Goal: Transaction & Acquisition: Purchase product/service

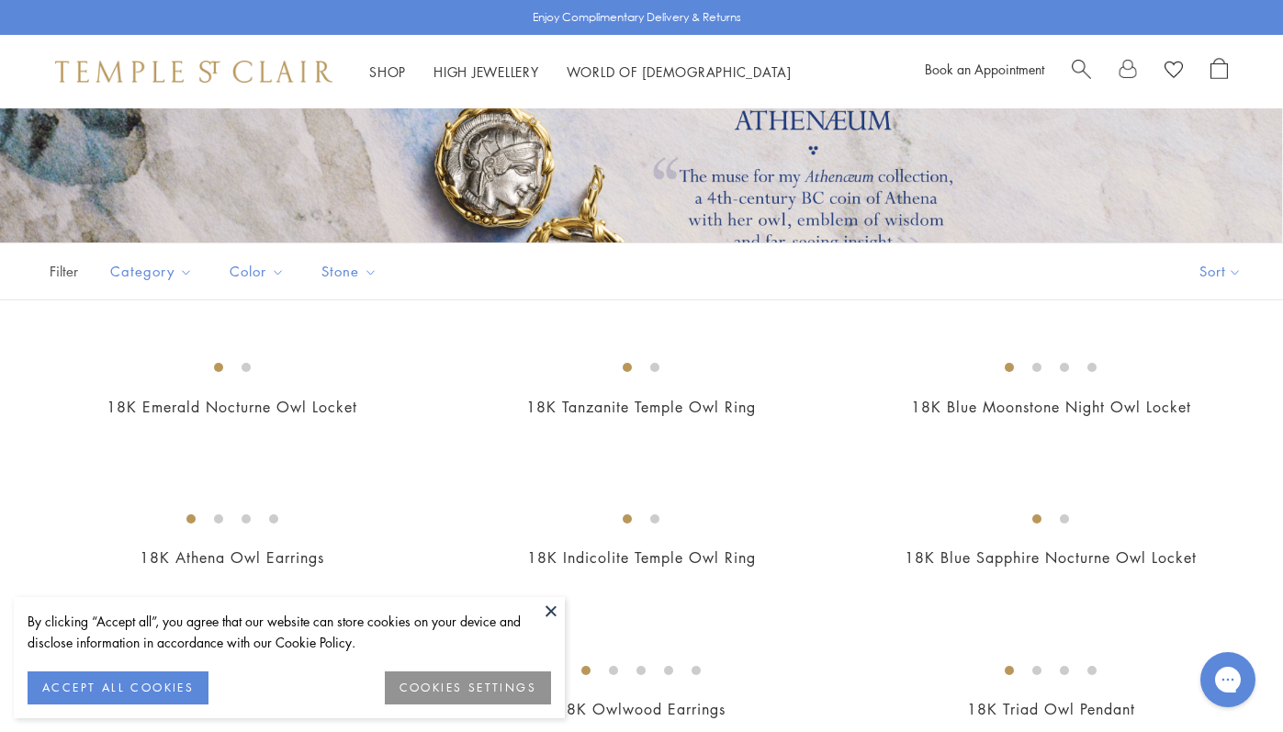
scroll to position [232, 0]
click at [464, 688] on button "COOKIES SETTINGS" at bounding box center [468, 687] width 166 height 33
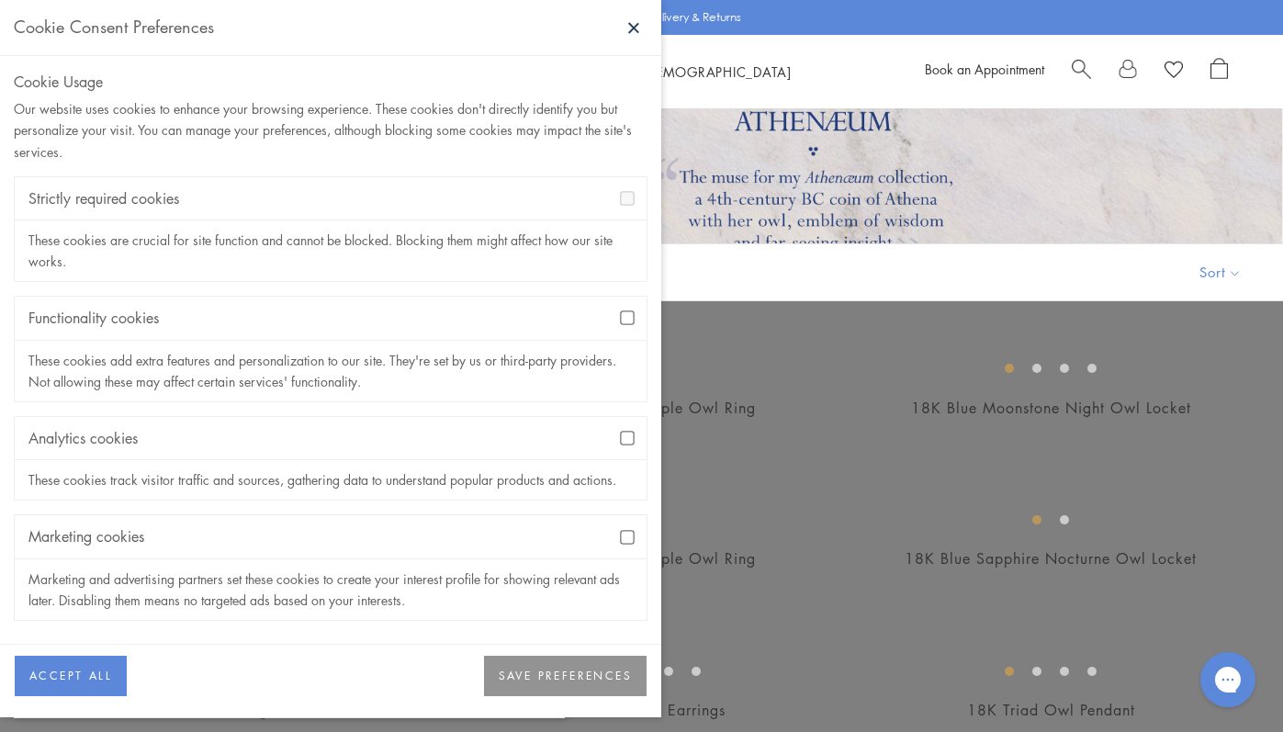
click at [42, 669] on button "ACCEPT ALL" at bounding box center [71, 676] width 112 height 40
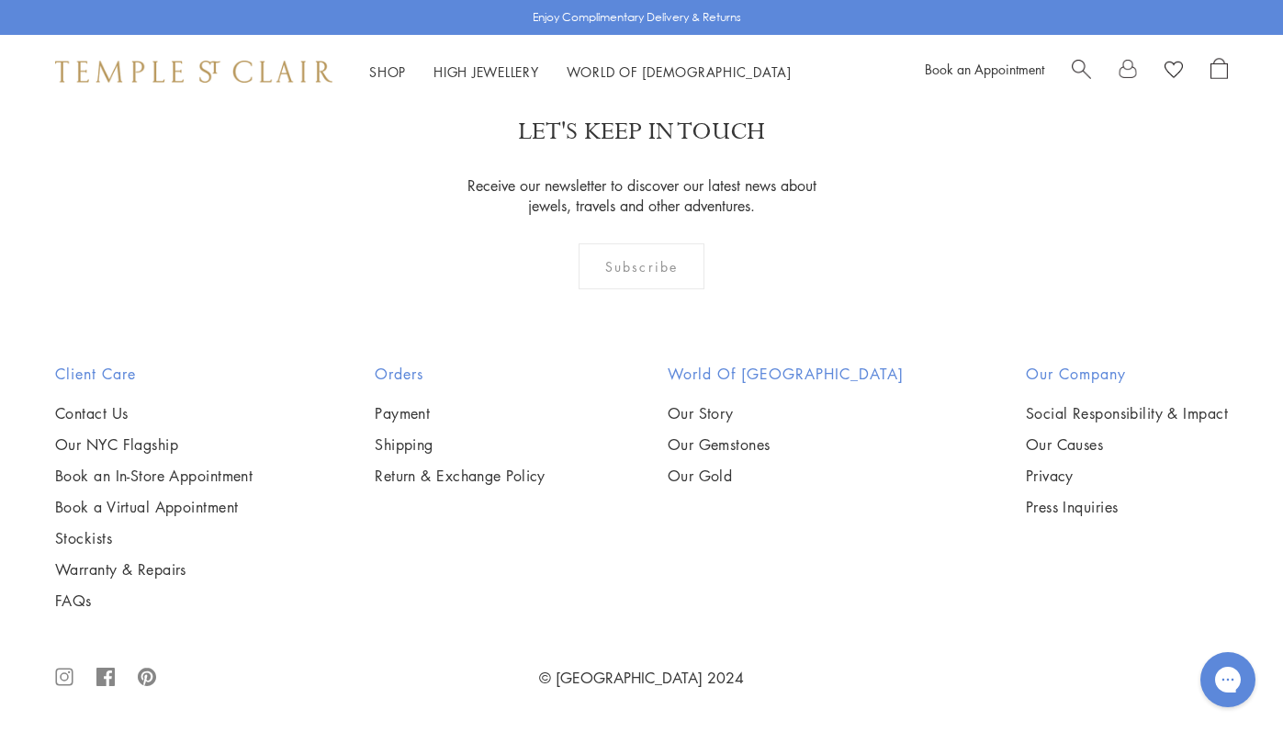
scroll to position [2926, 0]
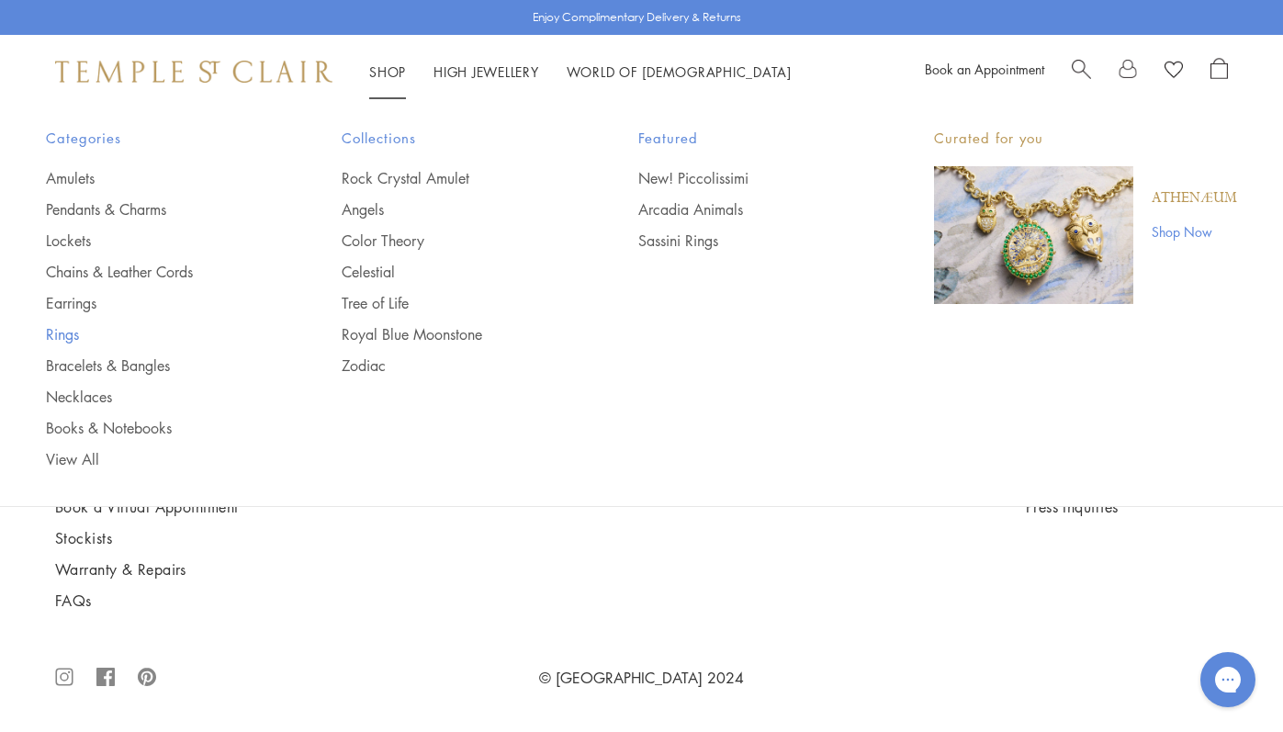
click at [60, 334] on link "Rings" at bounding box center [157, 334] width 222 height 20
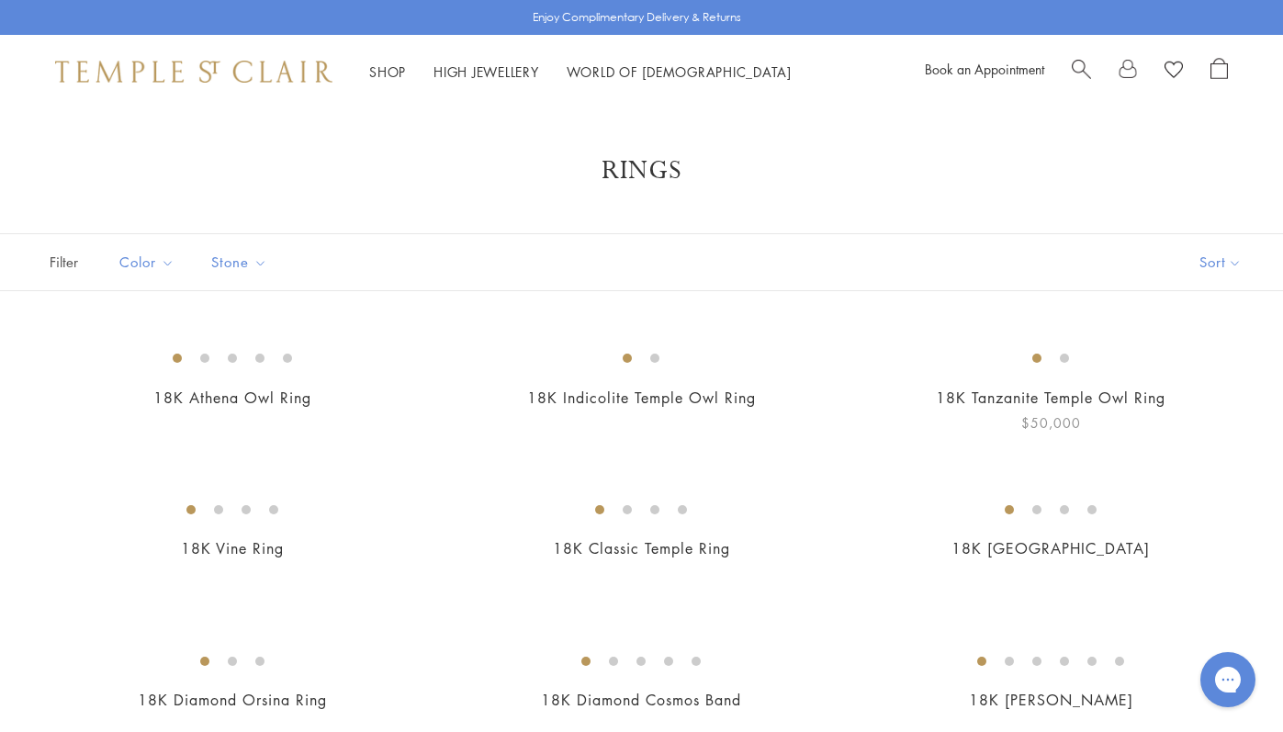
click at [0, 0] on img at bounding box center [0, 0] width 0 height 0
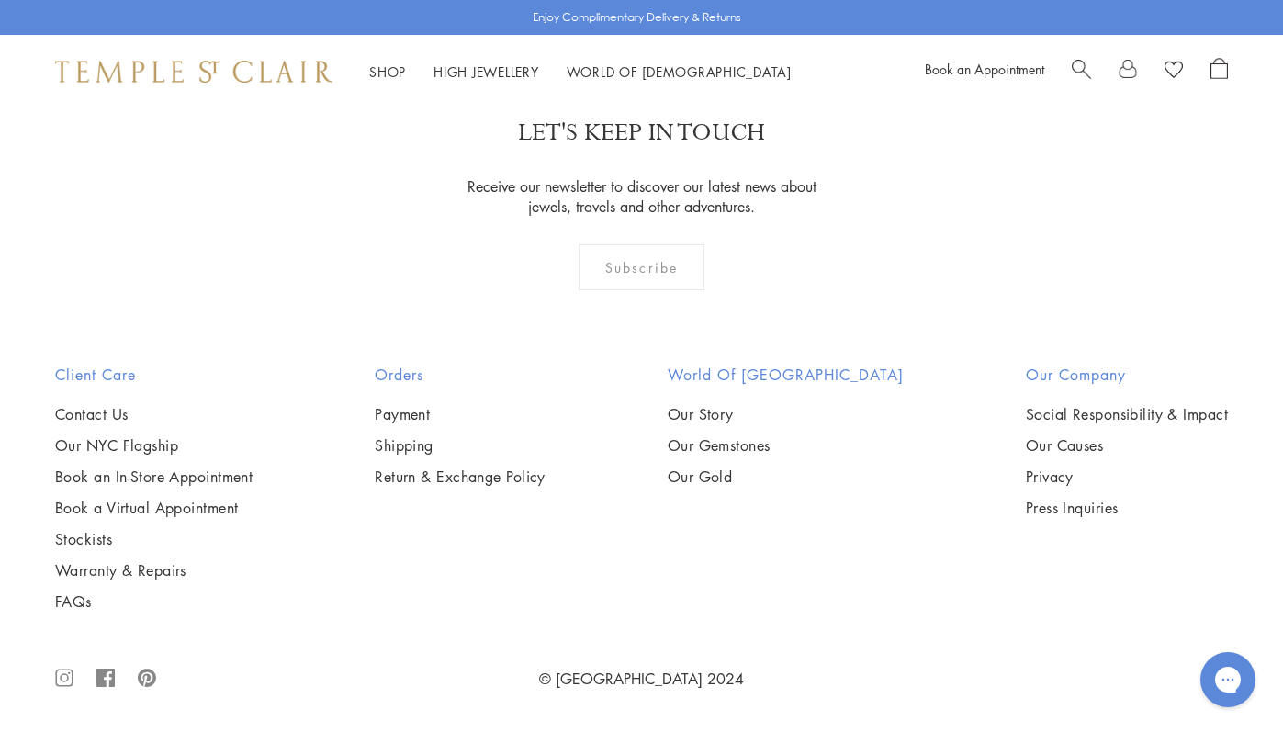
scroll to position [7775, 0]
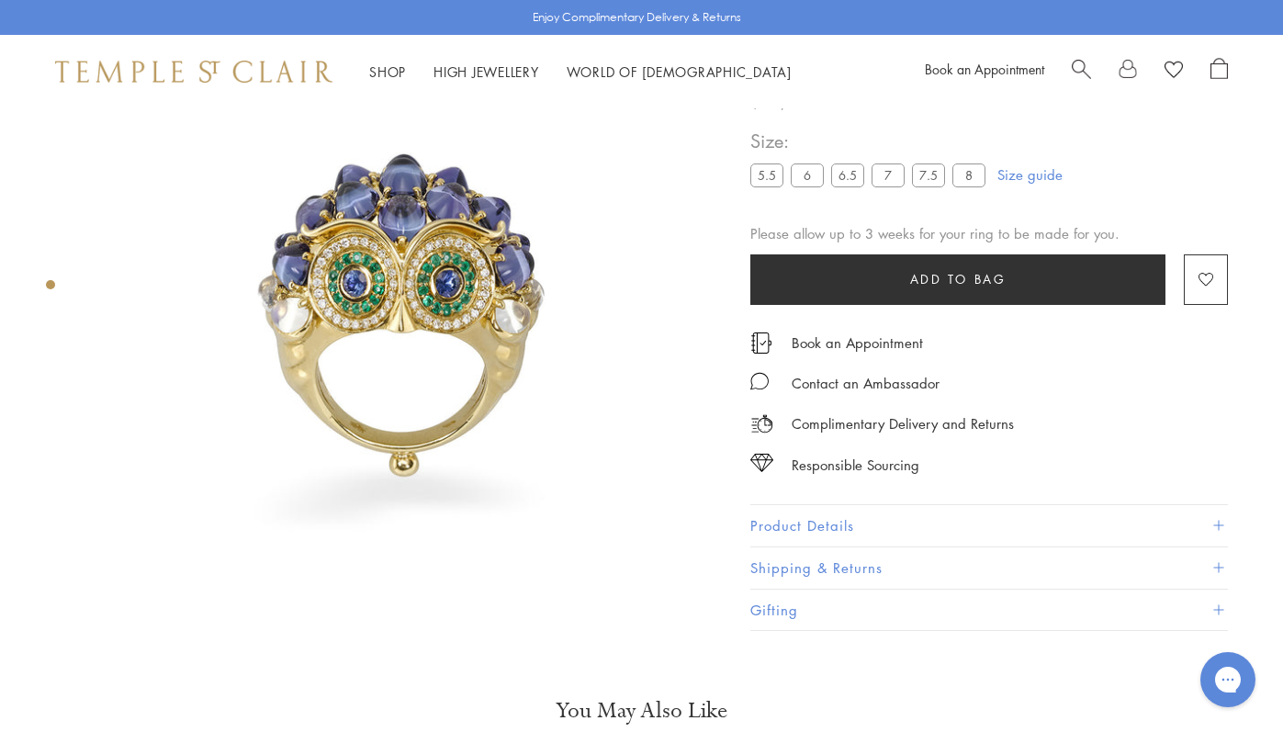
scroll to position [93, 0]
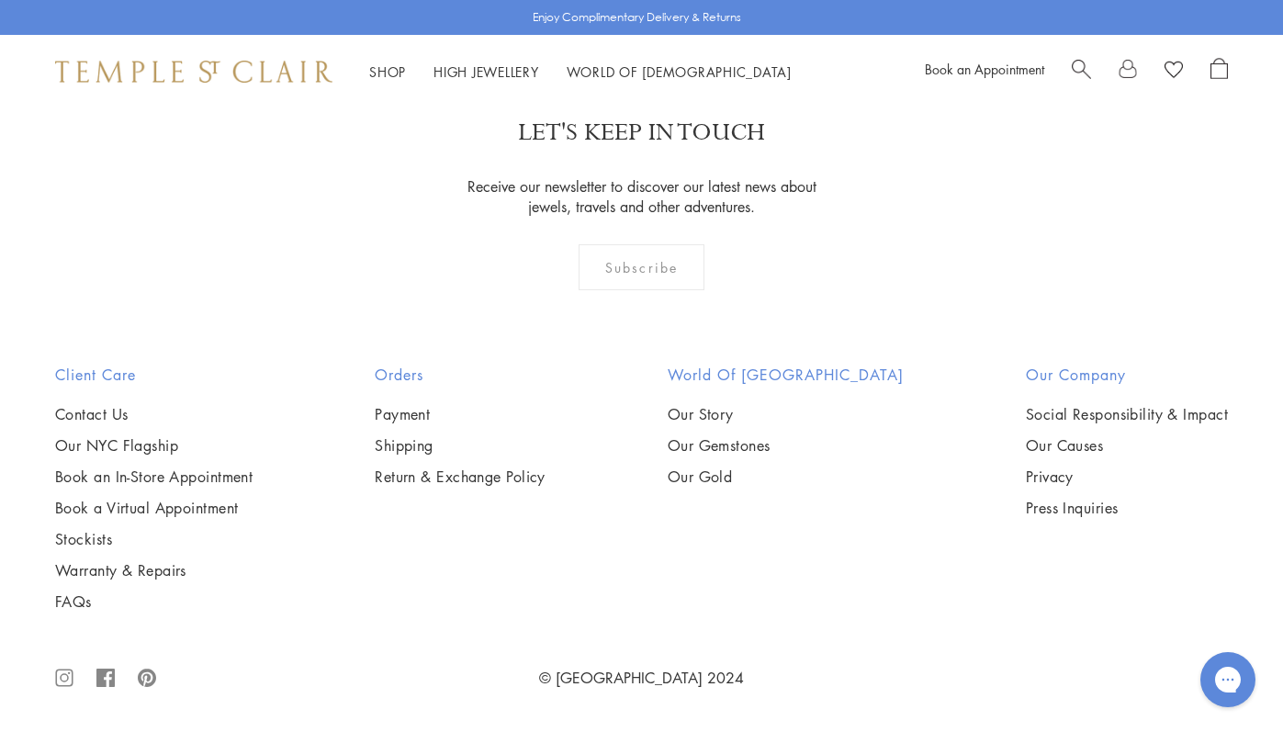
scroll to position [1344, 0]
